Goal: Transaction & Acquisition: Purchase product/service

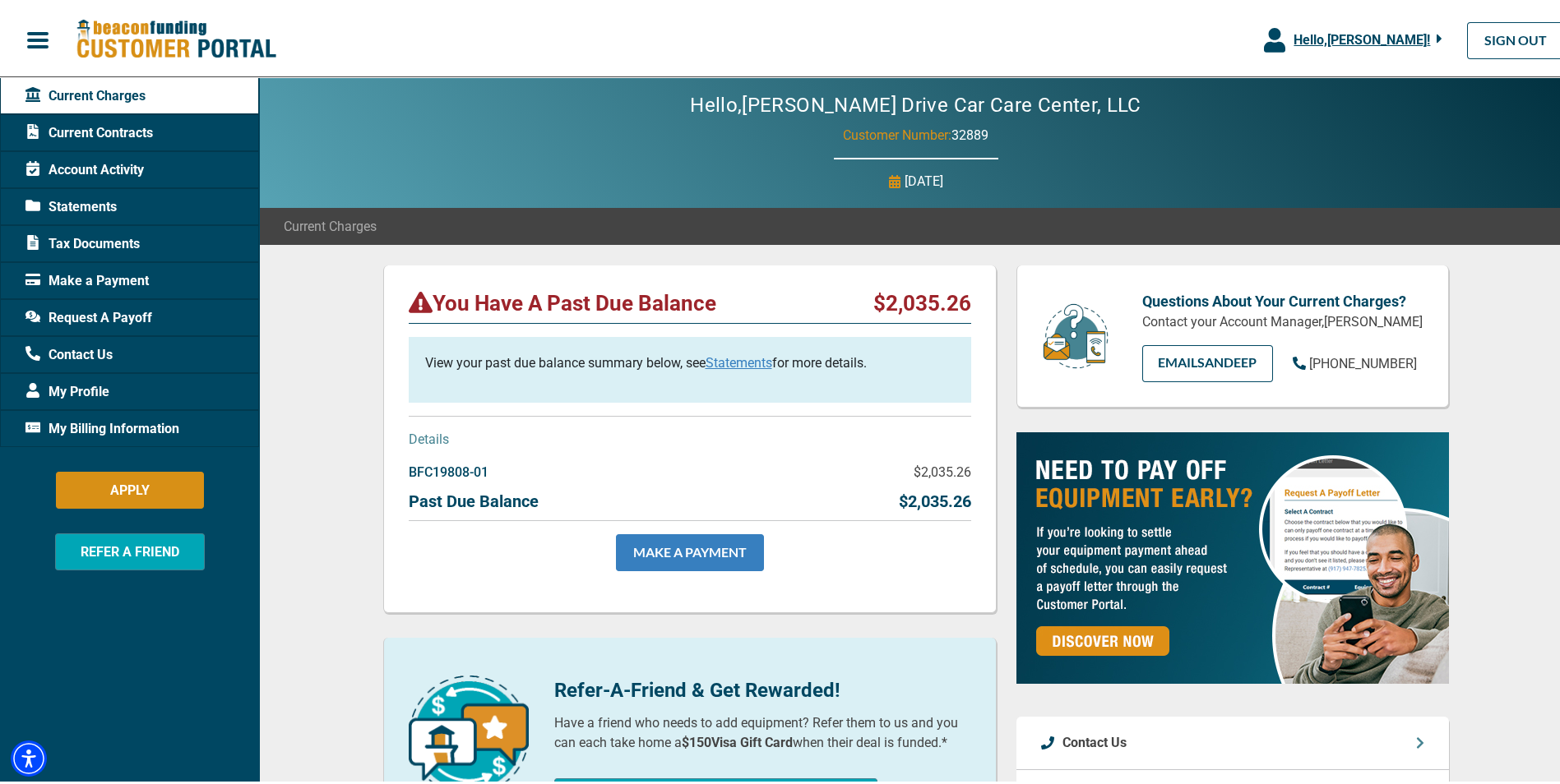
click at [713, 546] on link "MAKE A PAYMENT" at bounding box center [690, 549] width 148 height 37
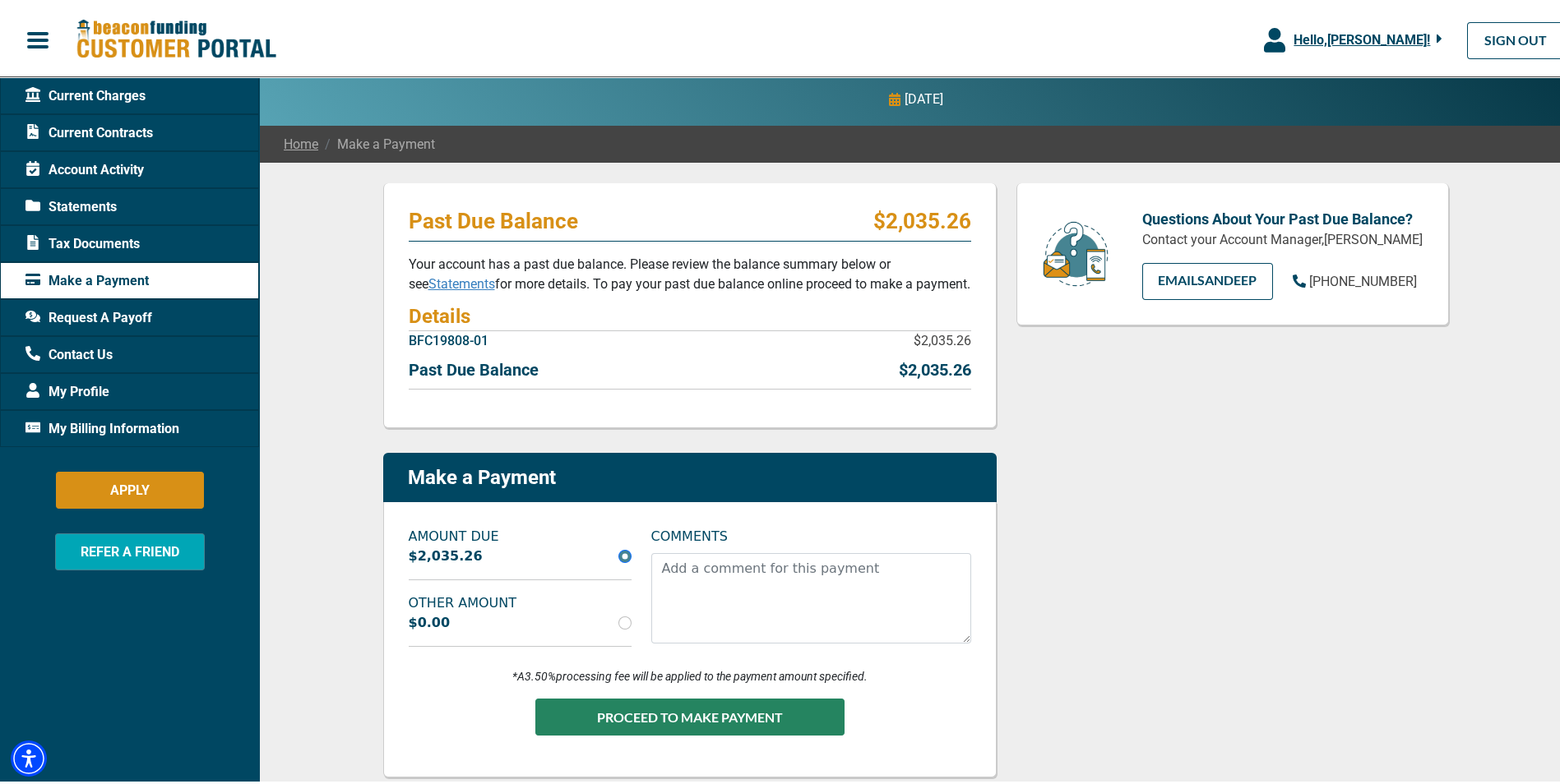
scroll to position [164, 0]
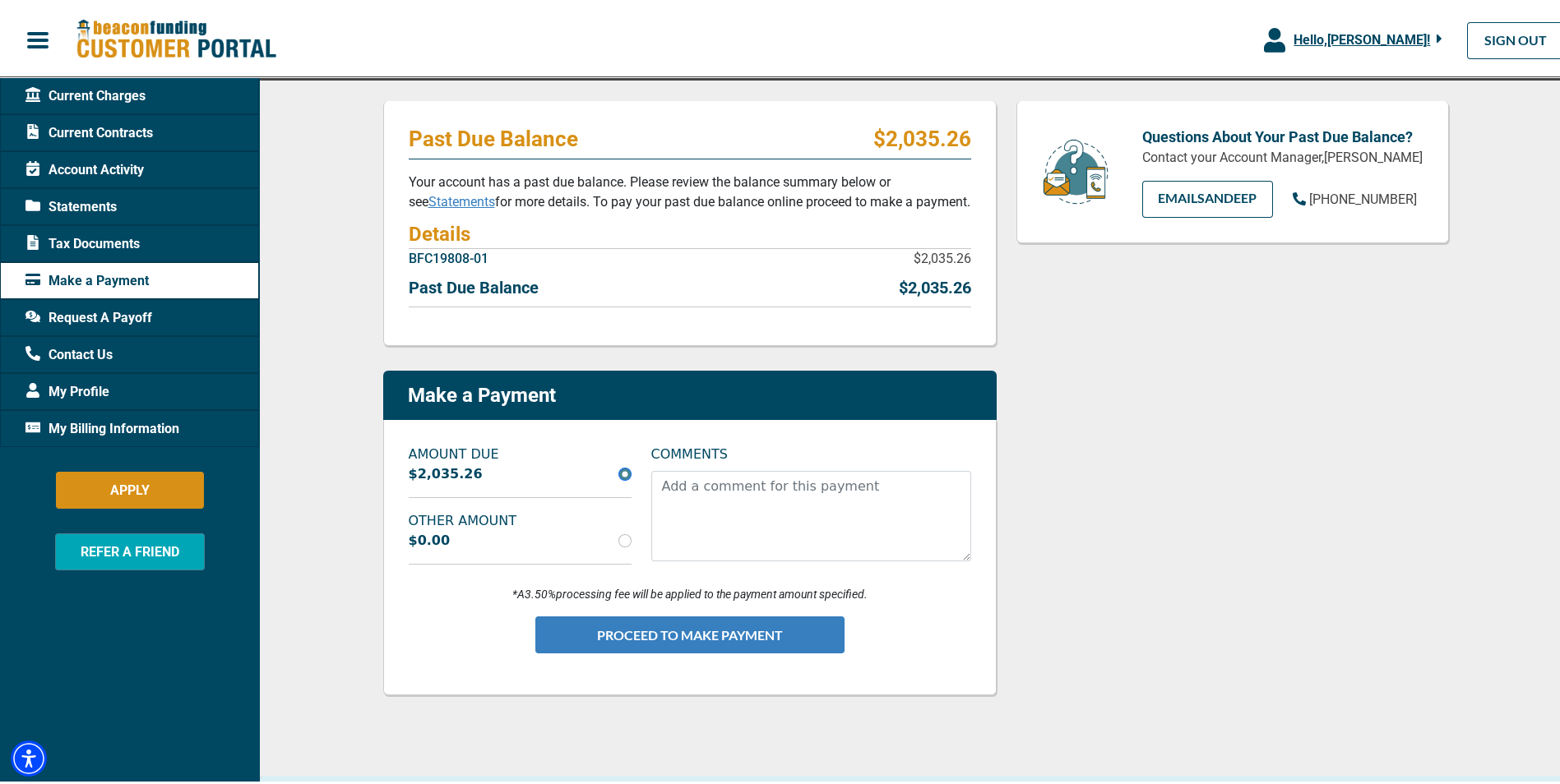
click at [679, 646] on button "PROCEED TO MAKE PAYMENT" at bounding box center [690, 632] width 309 height 37
click at [688, 637] on button "PROCEED TO MAKE PAYMENT" at bounding box center [690, 632] width 309 height 37
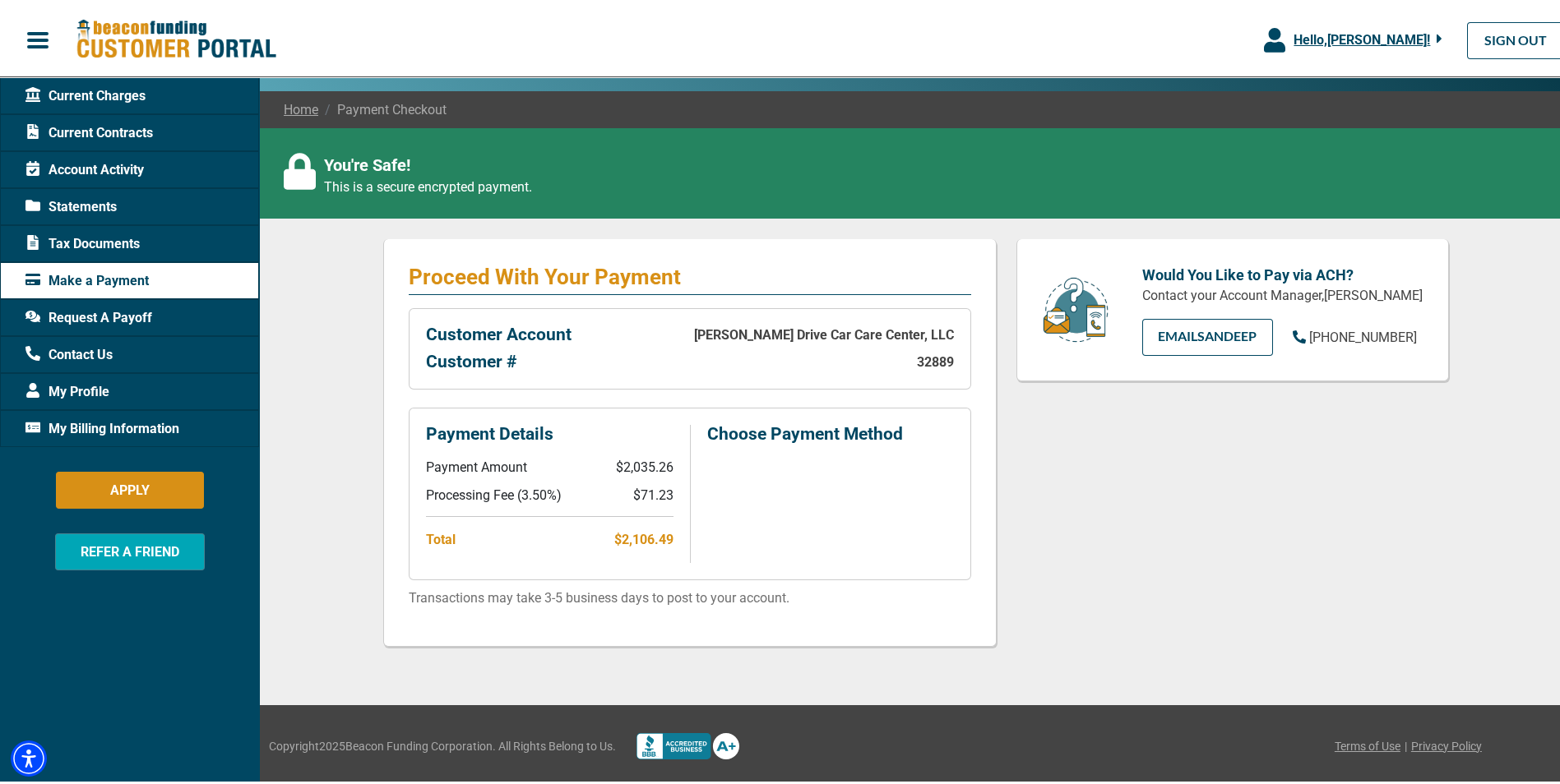
scroll to position [117, 0]
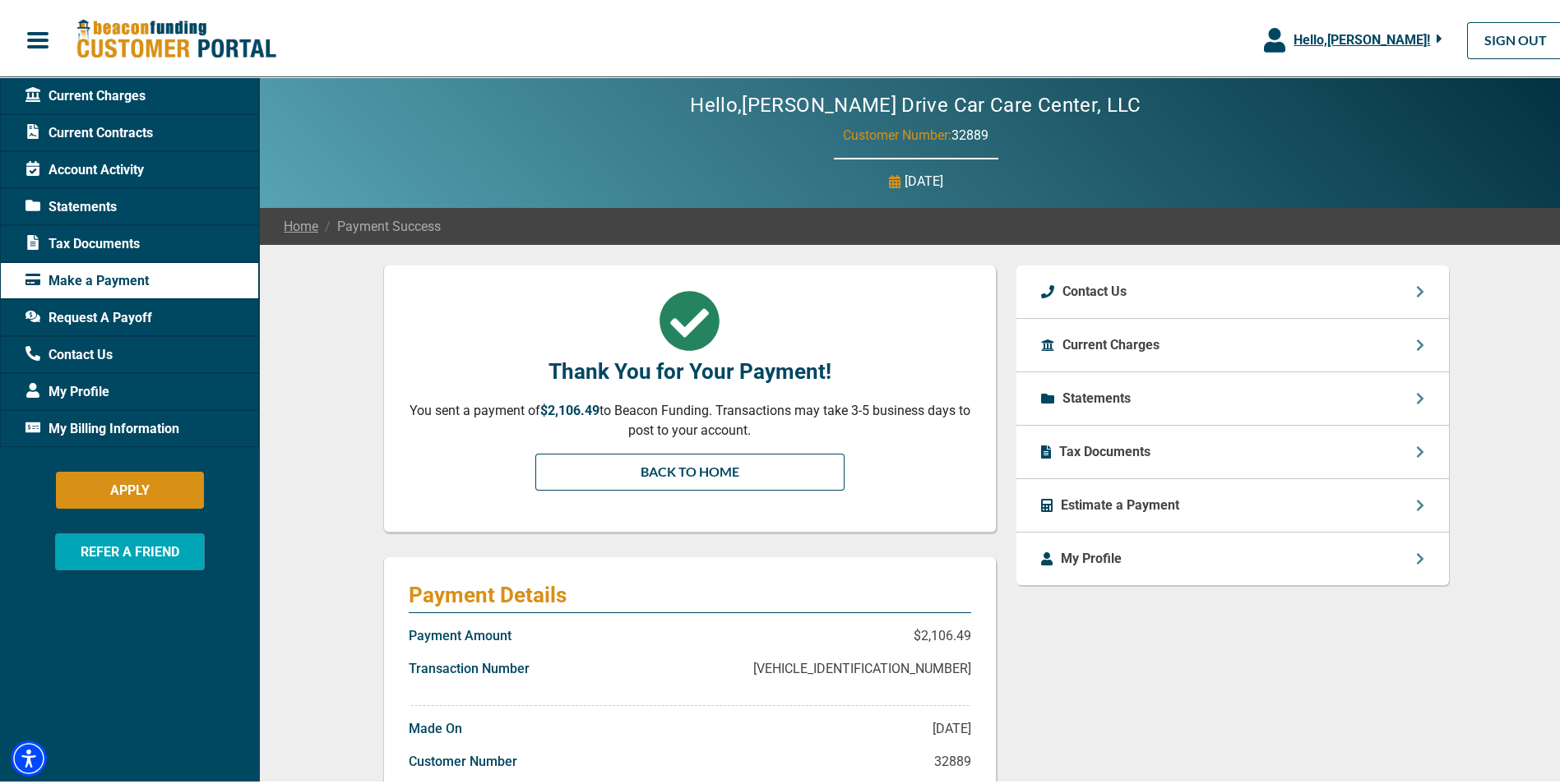
click at [109, 131] on span "Current Contracts" at bounding box center [90, 130] width 128 height 20
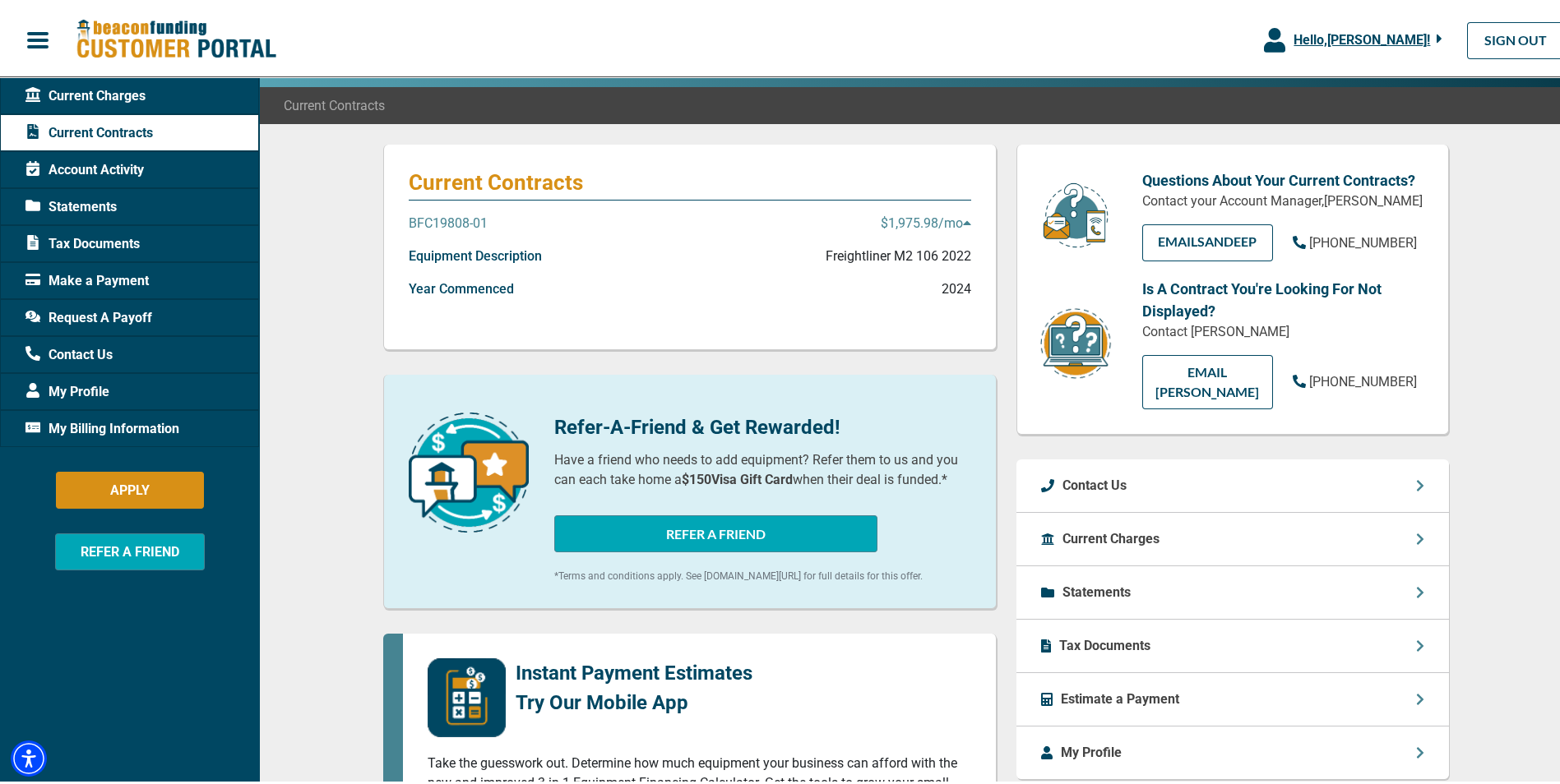
scroll to position [82, 0]
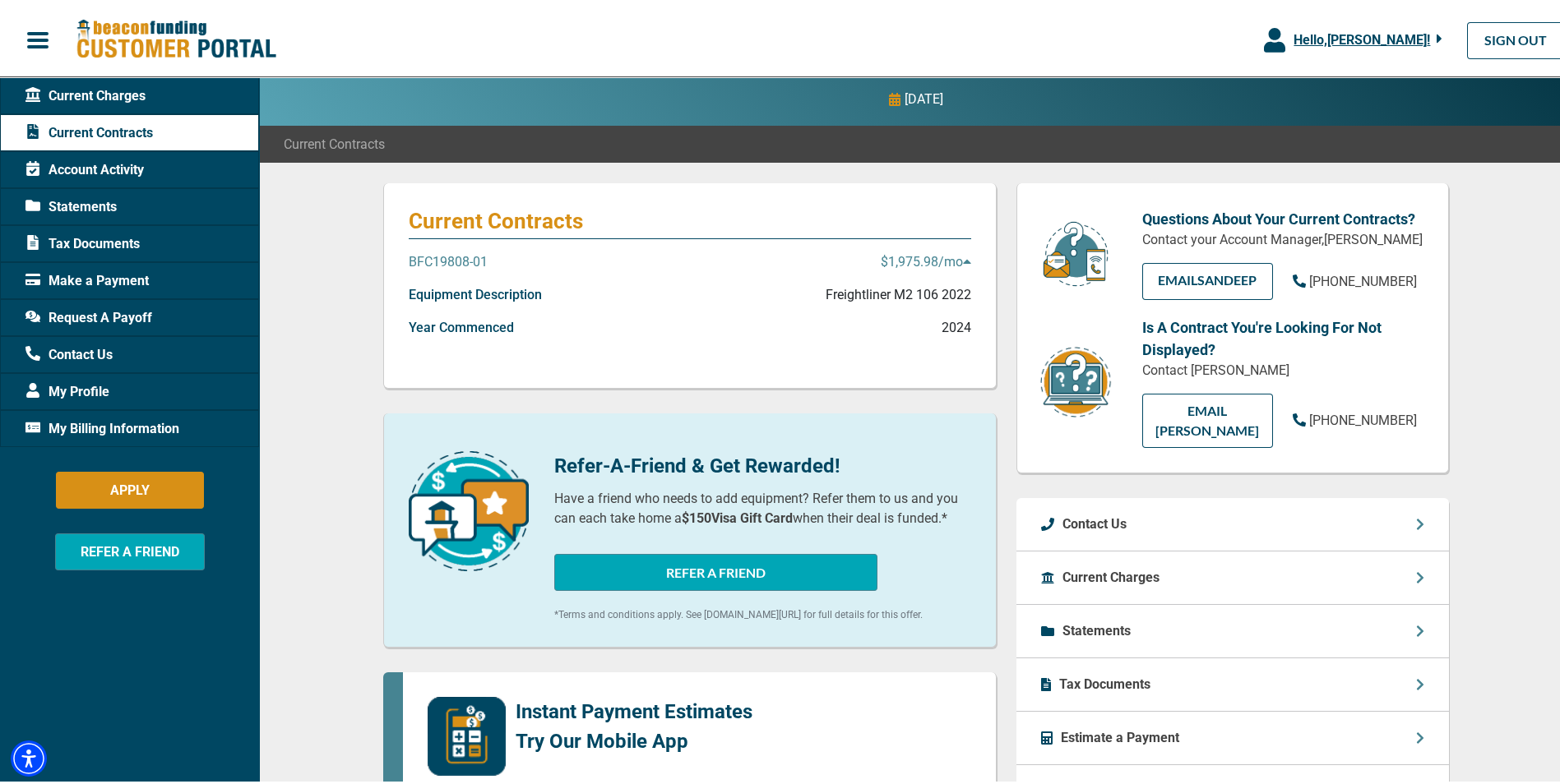
click at [464, 260] on p "BFC19808-01" at bounding box center [448, 259] width 79 height 20
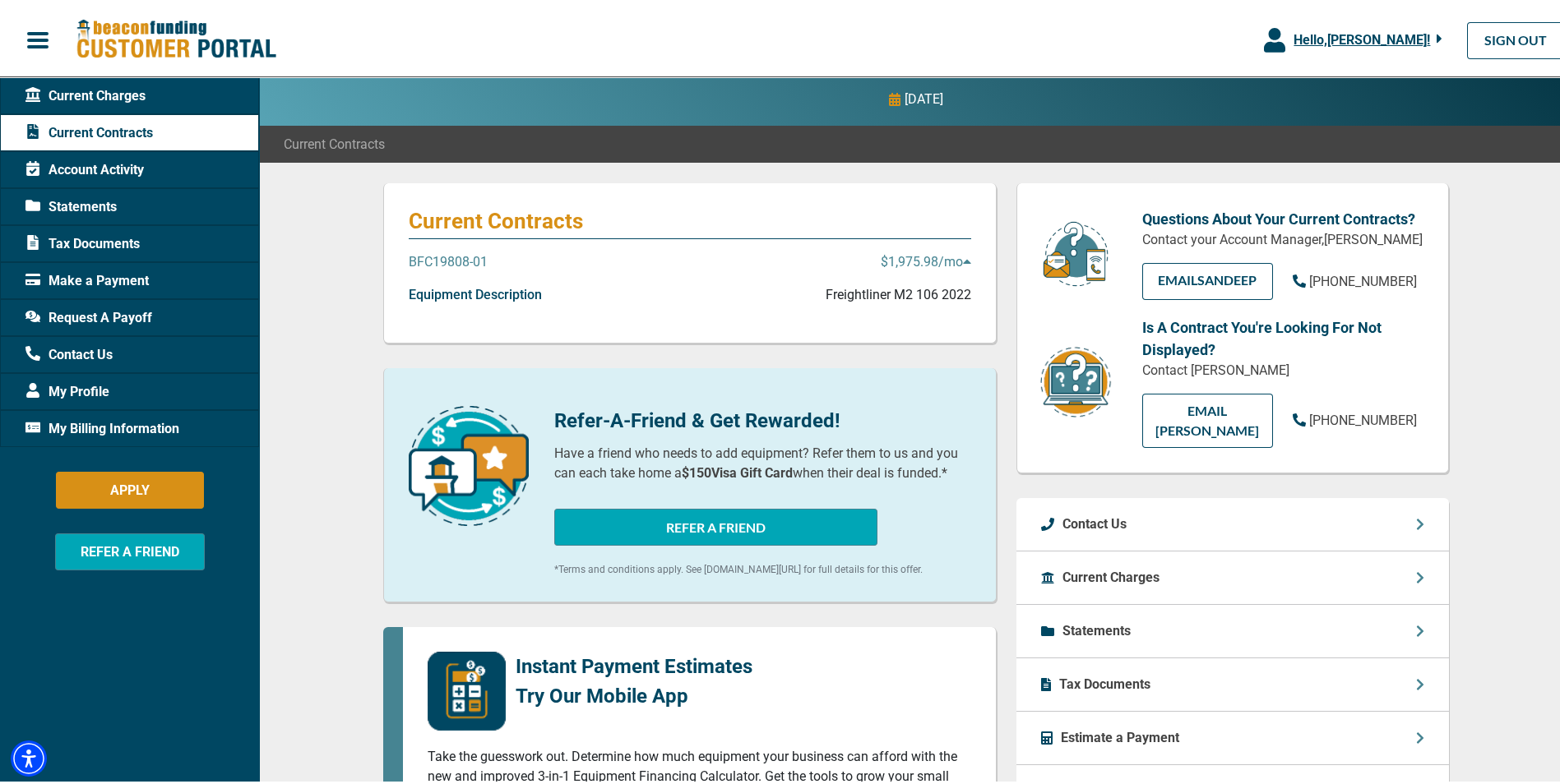
click at [474, 254] on p "BFC19808-01" at bounding box center [448, 259] width 79 height 20
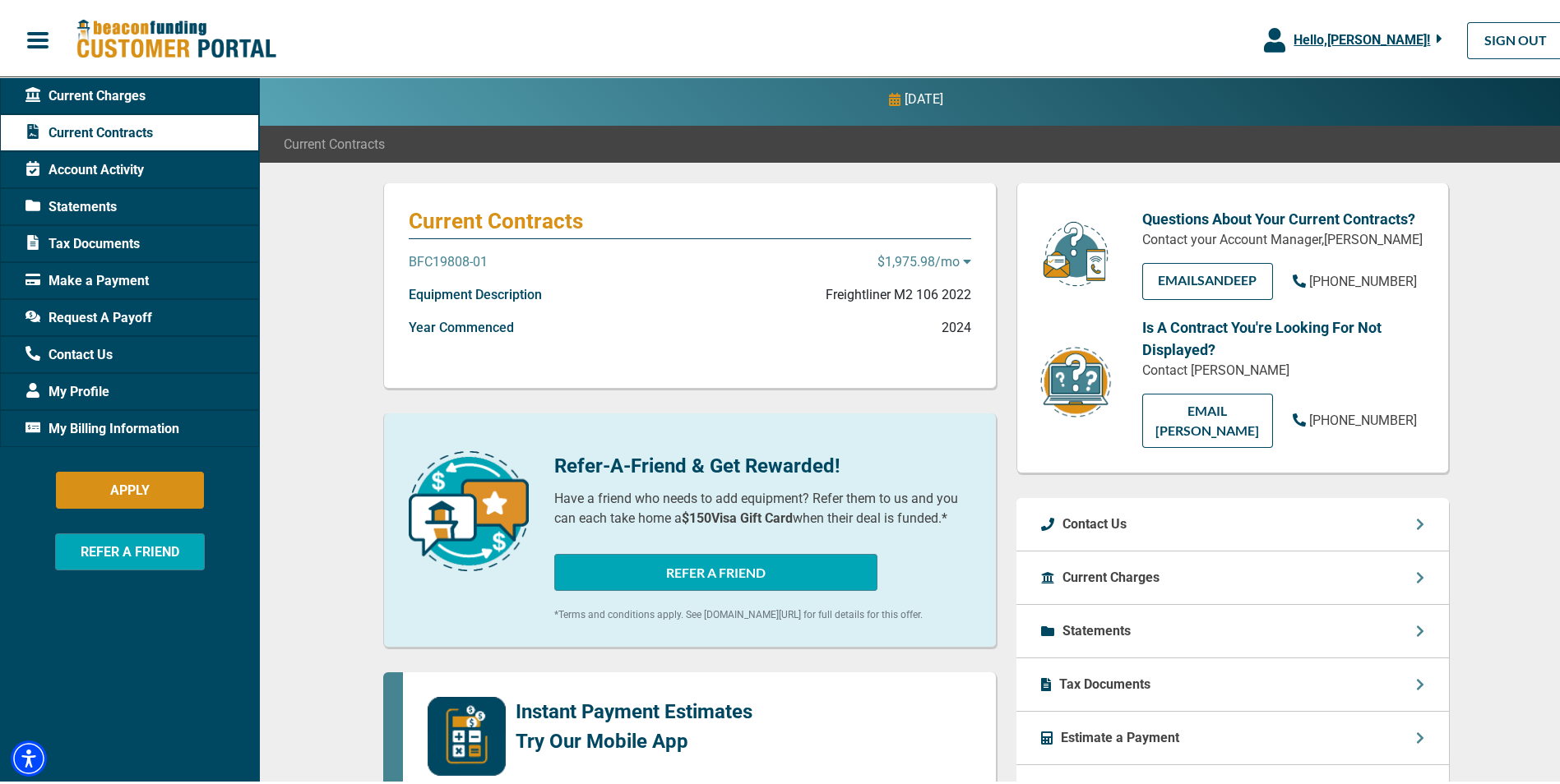
click at [963, 254] on icon at bounding box center [967, 259] width 8 height 13
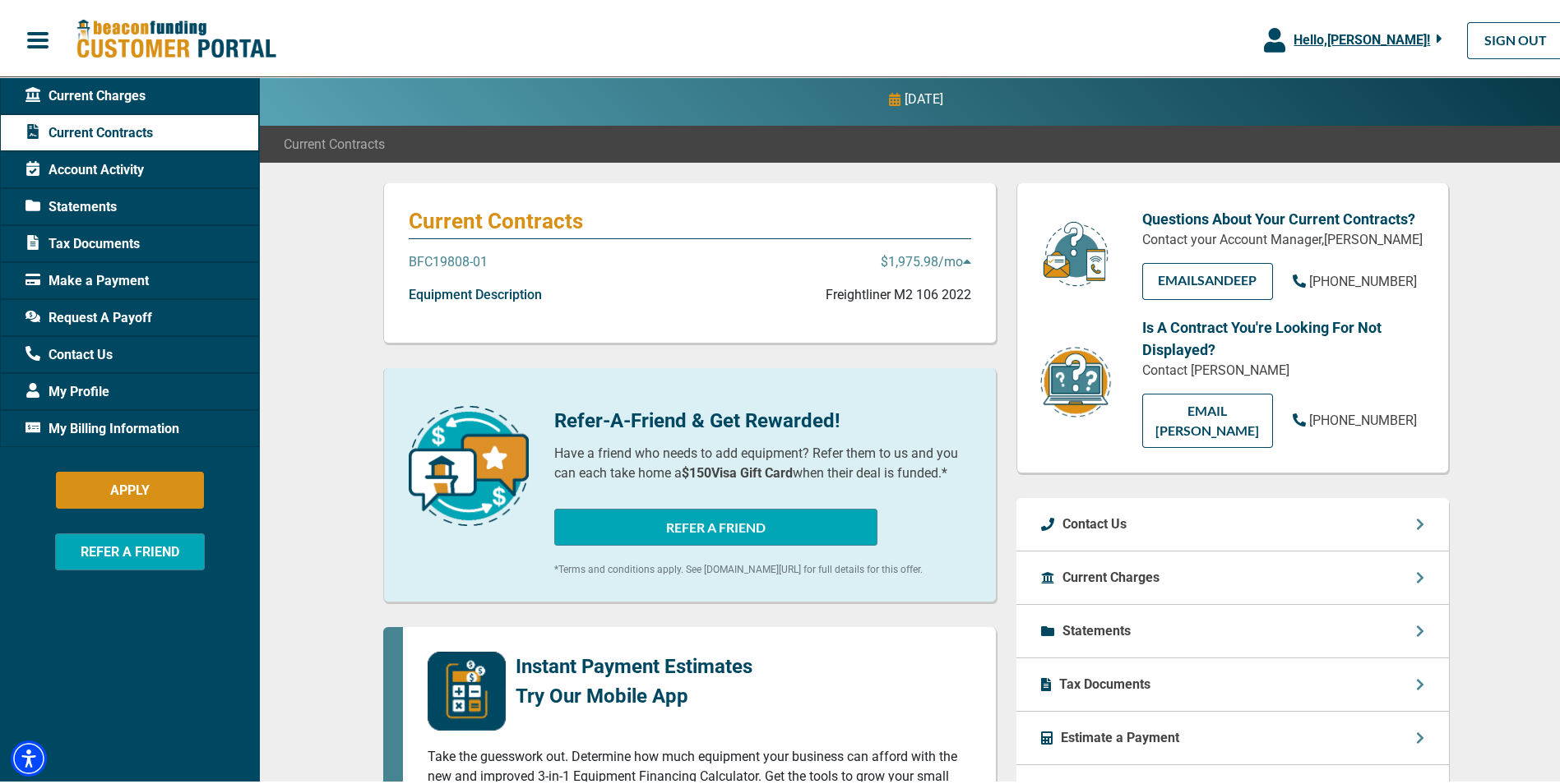
click at [963, 254] on icon at bounding box center [967, 259] width 8 height 13
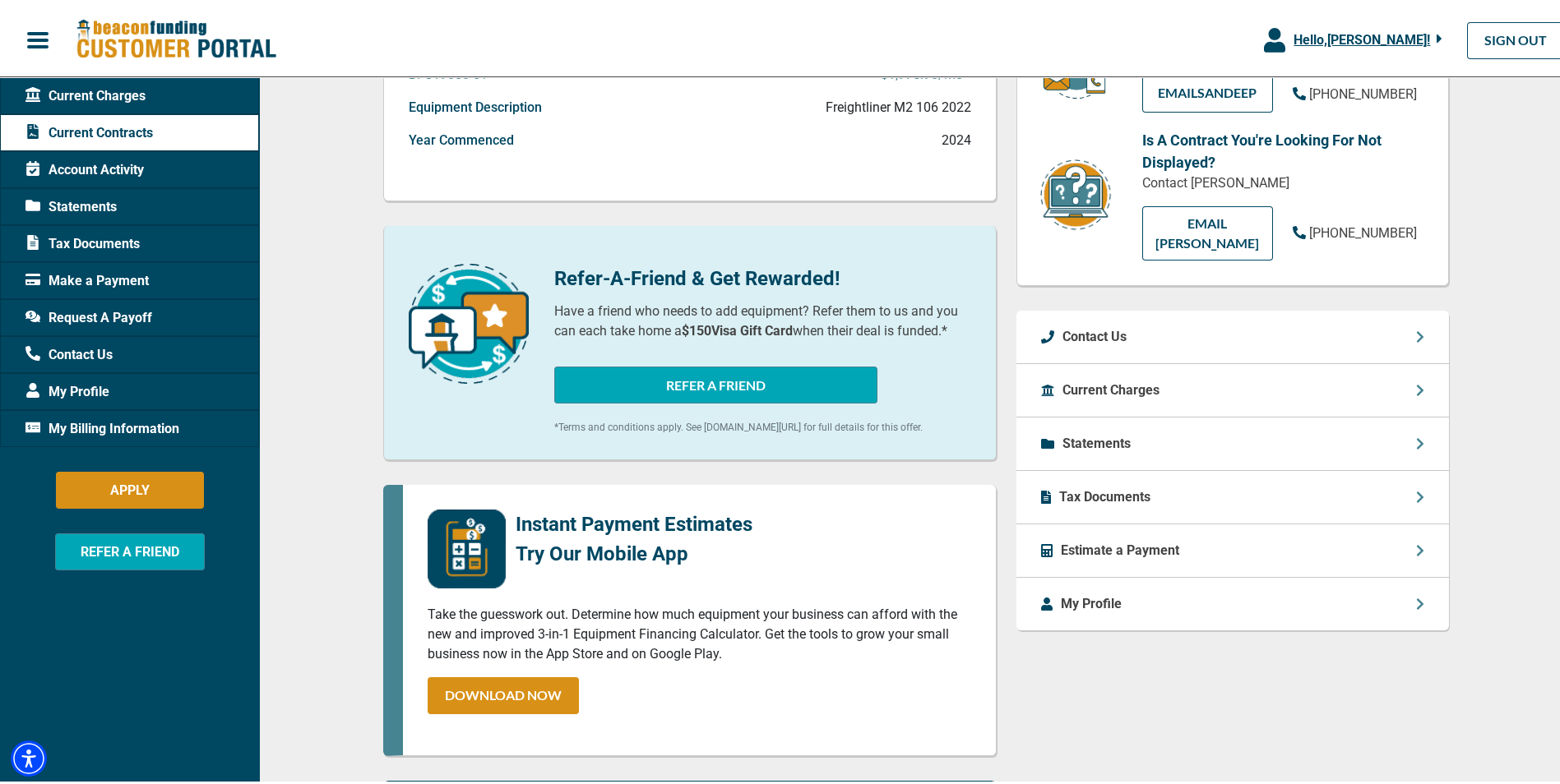
scroll to position [260, 0]
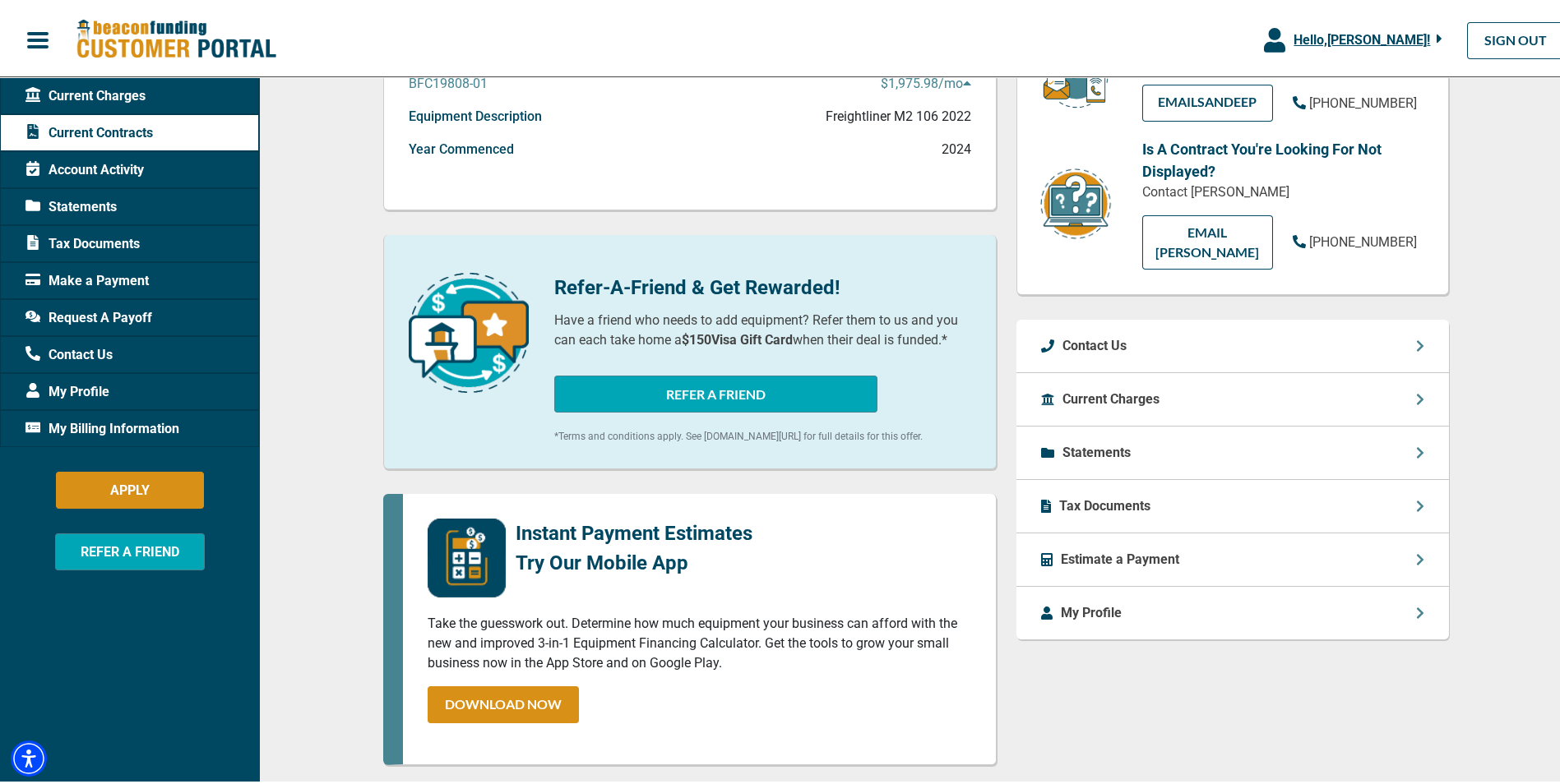
click at [130, 244] on span "Tax Documents" at bounding box center [83, 241] width 114 height 20
